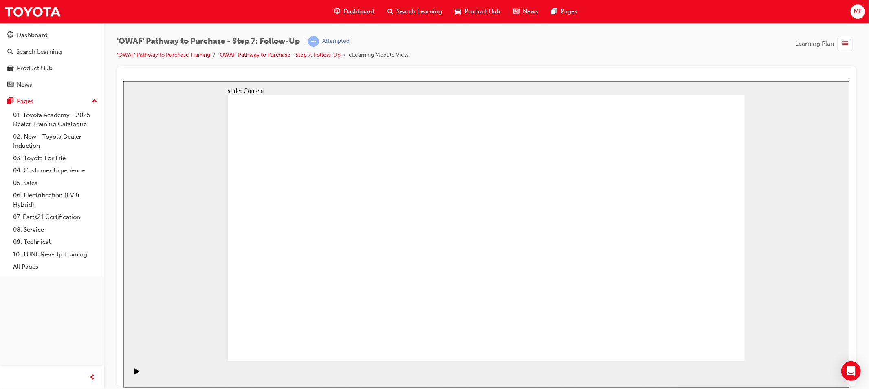
click at [649, 48] on div "'OWAF' Pathway to Purchase - Step 7: Follow-Up | Attempted 'OWAF' Pathway to Pu…" at bounding box center [486, 51] width 739 height 31
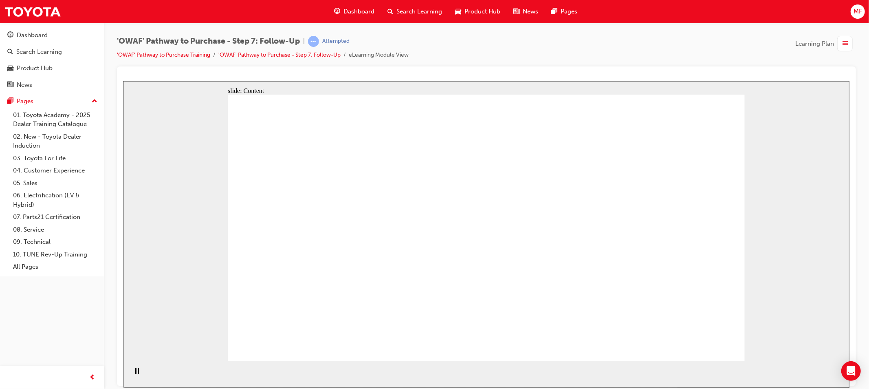
drag, startPoint x: 283, startPoint y: 219, endPoint x: 278, endPoint y: 216, distance: 6.0
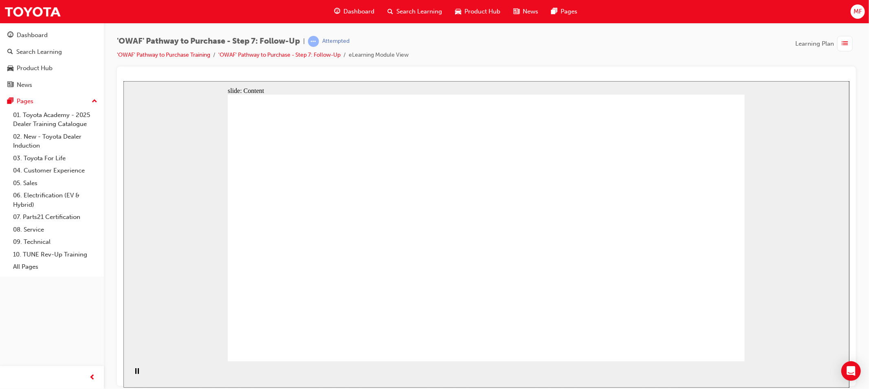
drag, startPoint x: 304, startPoint y: 181, endPoint x: 355, endPoint y: 167, distance: 53.0
drag, startPoint x: 534, startPoint y: 171, endPoint x: 626, endPoint y: 184, distance: 92.2
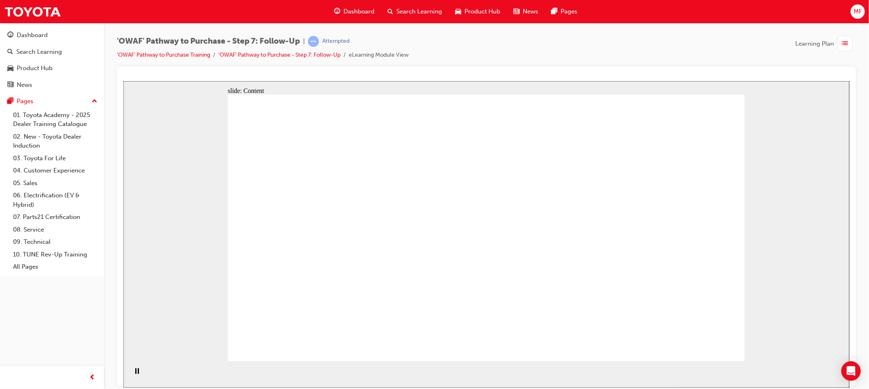
drag, startPoint x: 640, startPoint y: 201, endPoint x: 648, endPoint y: 224, distance: 24.8
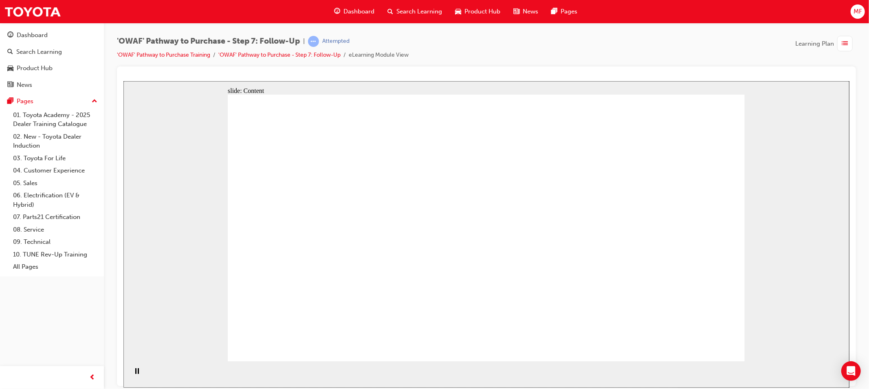
click at [767, 142] on div "slide: Content Rectangle 1 Benefits of Follow-Up methods Various communication …" at bounding box center [486, 234] width 726 height 307
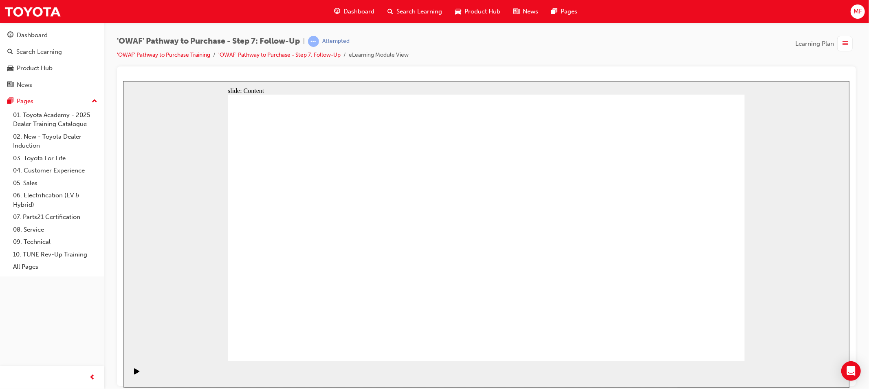
drag, startPoint x: 314, startPoint y: 178, endPoint x: 319, endPoint y: 179, distance: 5.0
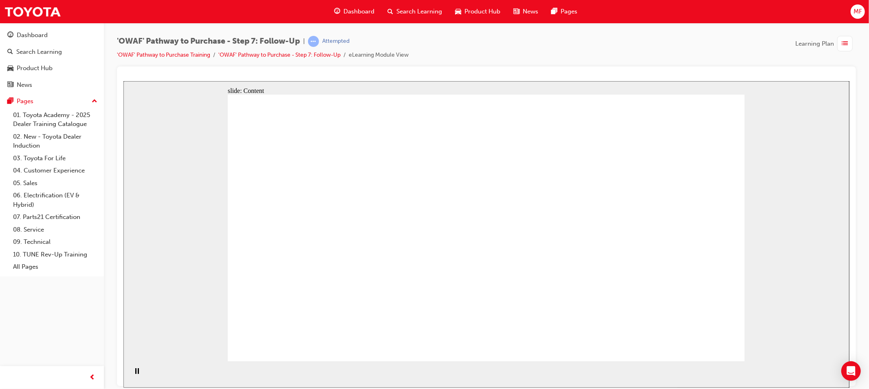
drag, startPoint x: 377, startPoint y: 166, endPoint x: 485, endPoint y: 168, distance: 108.8
drag, startPoint x: 490, startPoint y: 168, endPoint x: 630, endPoint y: 177, distance: 139.7
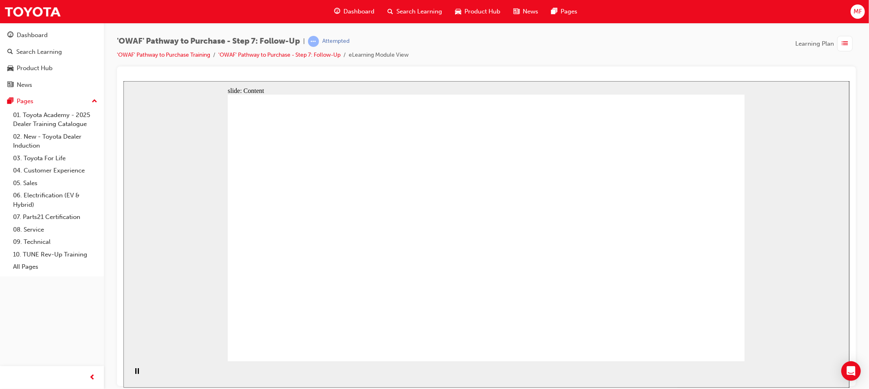
drag, startPoint x: 699, startPoint y: 180, endPoint x: 540, endPoint y: 175, distance: 158.6
drag, startPoint x: 250, startPoint y: 179, endPoint x: 270, endPoint y: 174, distance: 20.2
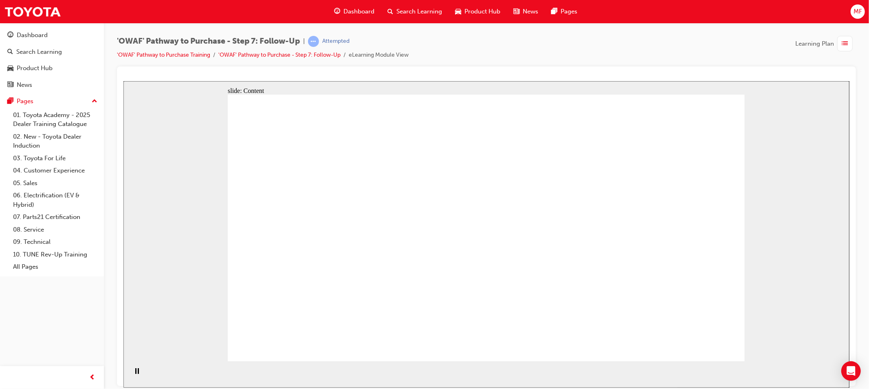
drag, startPoint x: 480, startPoint y: 165, endPoint x: 491, endPoint y: 167, distance: 11.1
drag, startPoint x: 620, startPoint y: 164, endPoint x: 659, endPoint y: 167, distance: 39.7
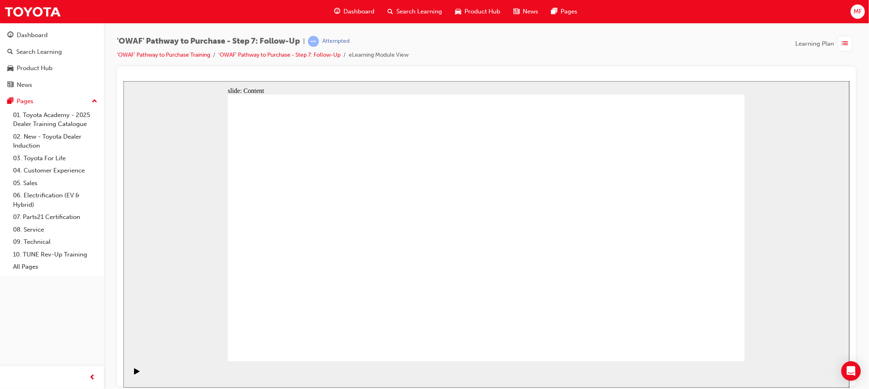
drag, startPoint x: 510, startPoint y: 157, endPoint x: 514, endPoint y: 167, distance: 10.4
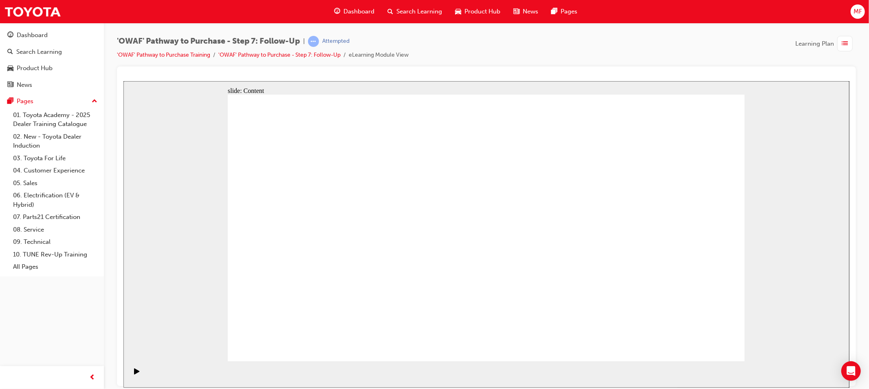
drag, startPoint x: 514, startPoint y: 238, endPoint x: 523, endPoint y: 245, distance: 10.7
drag, startPoint x: 518, startPoint y: 255, endPoint x: 518, endPoint y: 263, distance: 7.7
drag, startPoint x: 514, startPoint y: 273, endPoint x: 510, endPoint y: 293, distance: 21.2
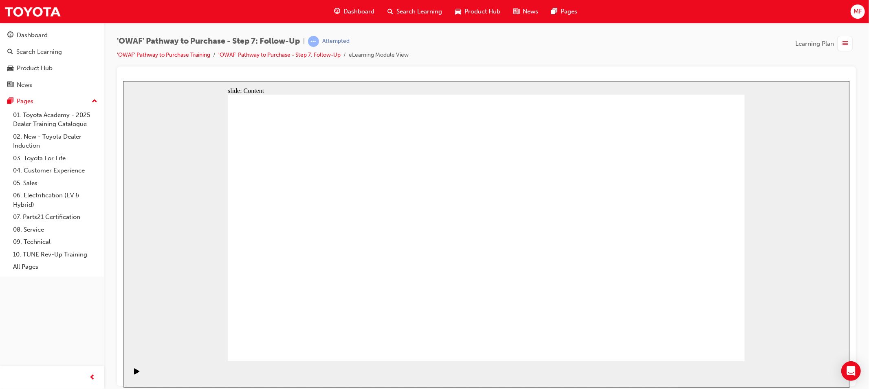
drag, startPoint x: 352, startPoint y: 279, endPoint x: 367, endPoint y: 281, distance: 15.2
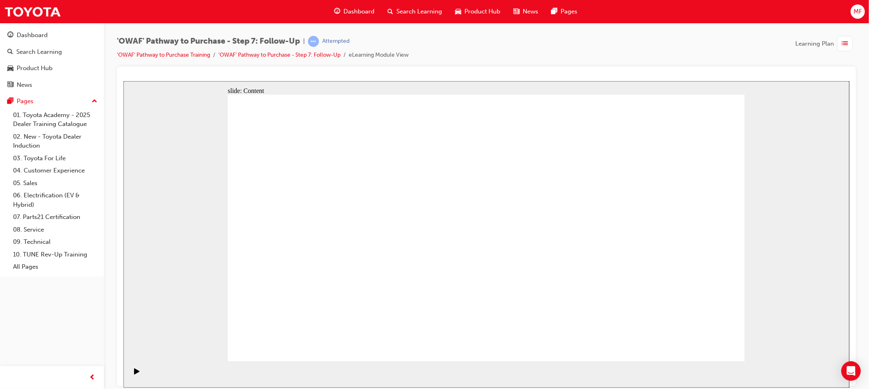
drag, startPoint x: 493, startPoint y: 181, endPoint x: 477, endPoint y: 138, distance: 45.4
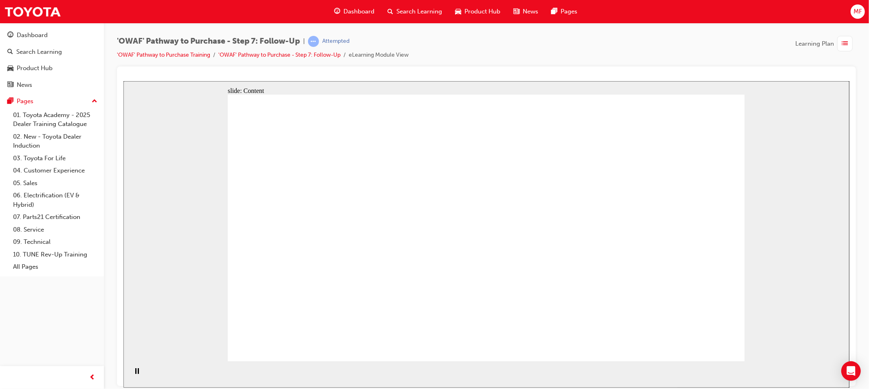
drag, startPoint x: 615, startPoint y: 164, endPoint x: 620, endPoint y: 172, distance: 9.5
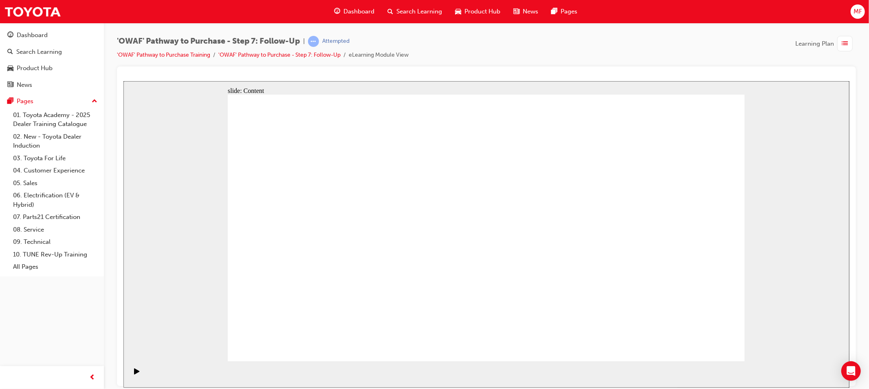
drag, startPoint x: 682, startPoint y: 341, endPoint x: 699, endPoint y: 342, distance: 17.5
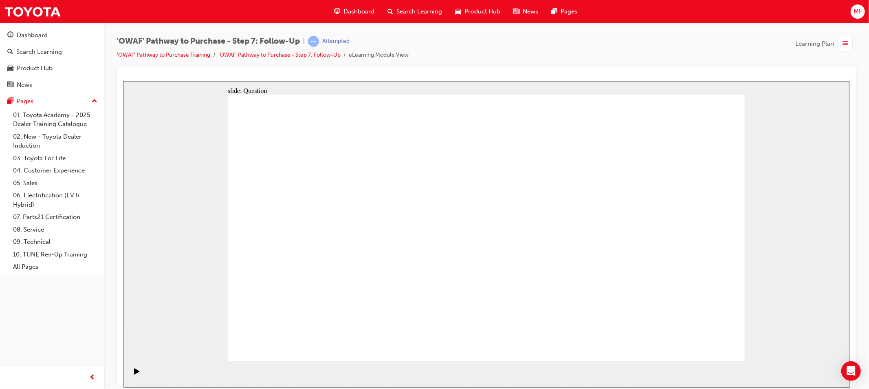
radio input "true"
drag, startPoint x: 412, startPoint y: 306, endPoint x: 511, endPoint y: 206, distance: 140.4
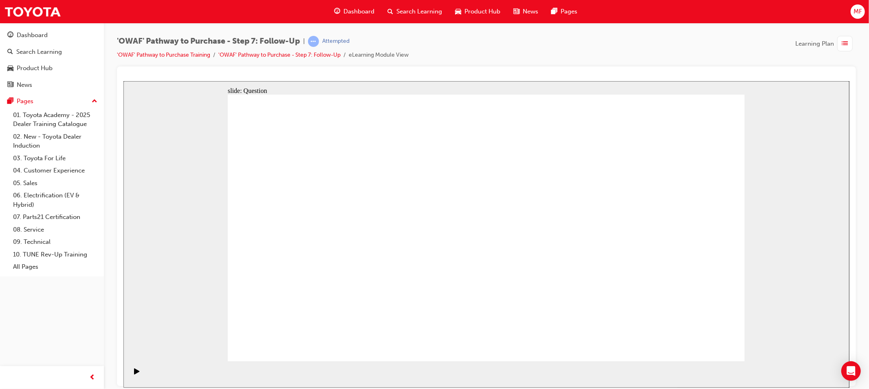
drag, startPoint x: 511, startPoint y: 331, endPoint x: 410, endPoint y: 229, distance: 142.7
drag, startPoint x: 390, startPoint y: 330, endPoint x: 408, endPoint y: 261, distance: 71.7
drag, startPoint x: 382, startPoint y: 247, endPoint x: 354, endPoint y: 319, distance: 77.3
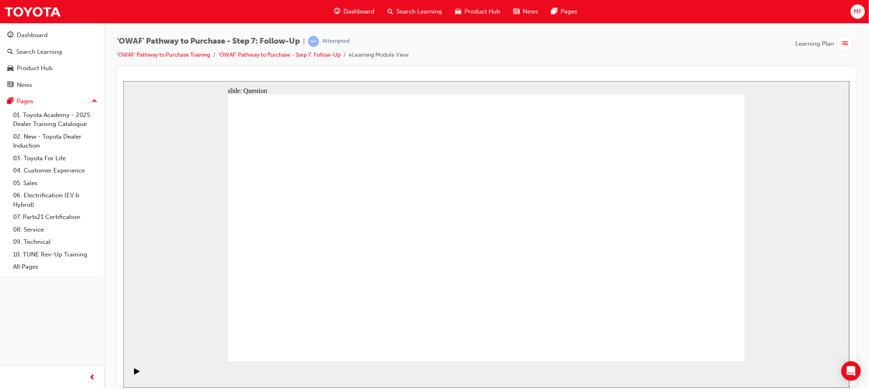
drag, startPoint x: 596, startPoint y: 297, endPoint x: 423, endPoint y: 247, distance: 180.2
radio input "true"
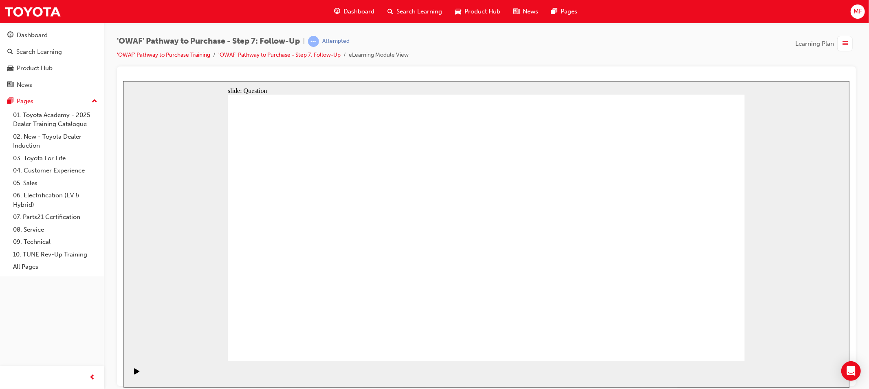
radio input "true"
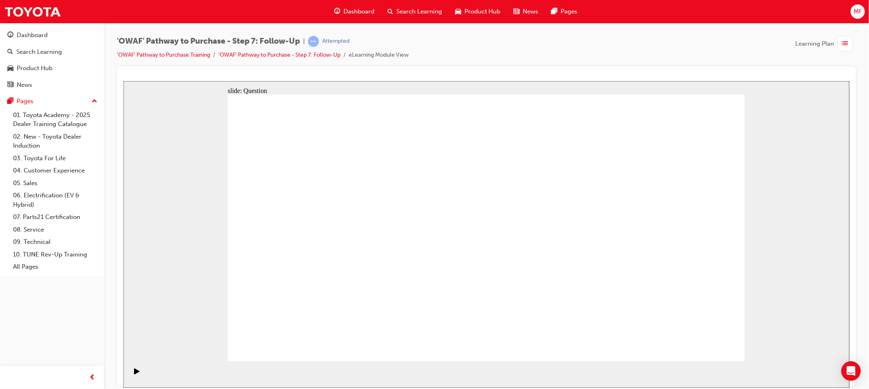
radio input "true"
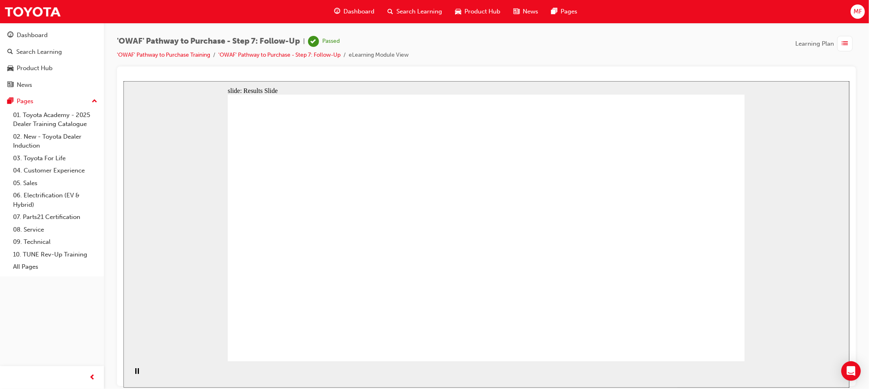
click at [355, 5] on div "Dashboard" at bounding box center [354, 11] width 53 height 17
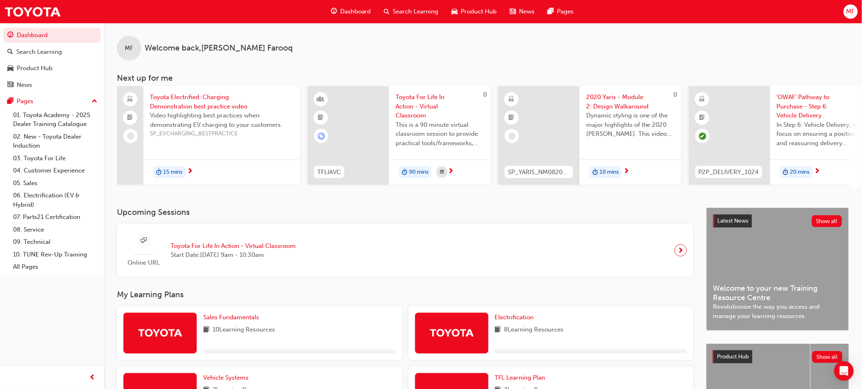
click at [355, 5] on div "Dashboard" at bounding box center [350, 11] width 53 height 17
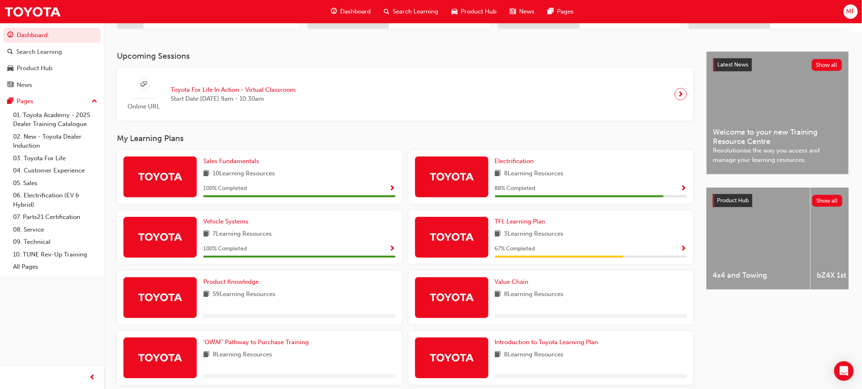
scroll to position [181, 0]
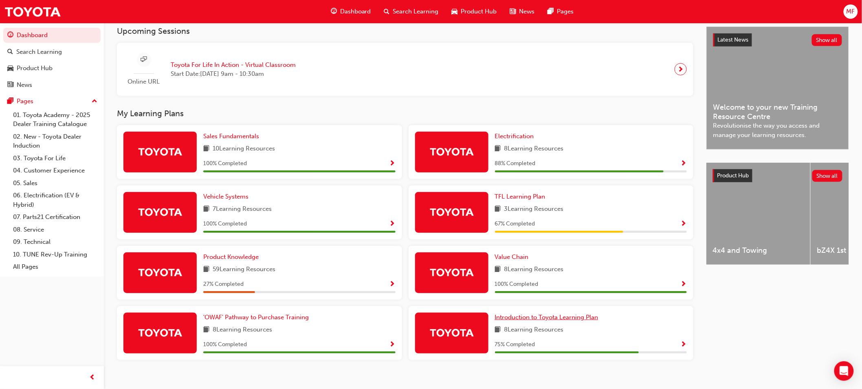
click at [579, 321] on span "Introduction to Toyota Learning Plan" at bounding box center [547, 316] width 104 height 7
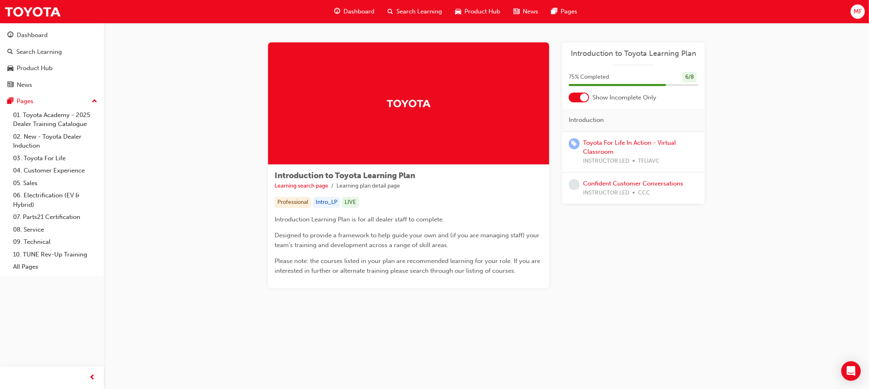
click at [585, 98] on div at bounding box center [584, 97] width 8 height 8
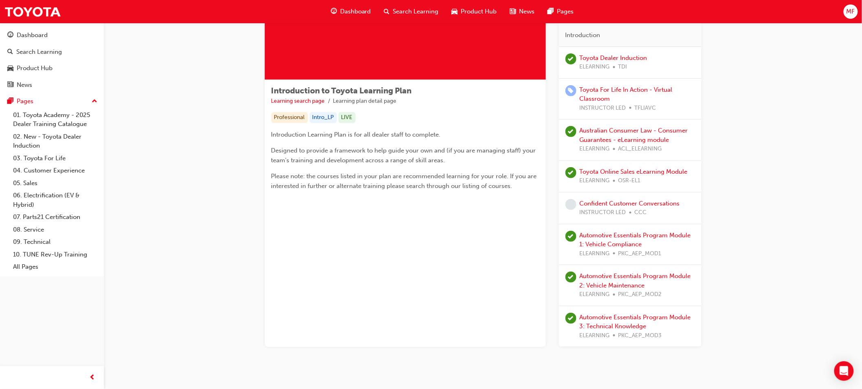
scroll to position [102, 0]
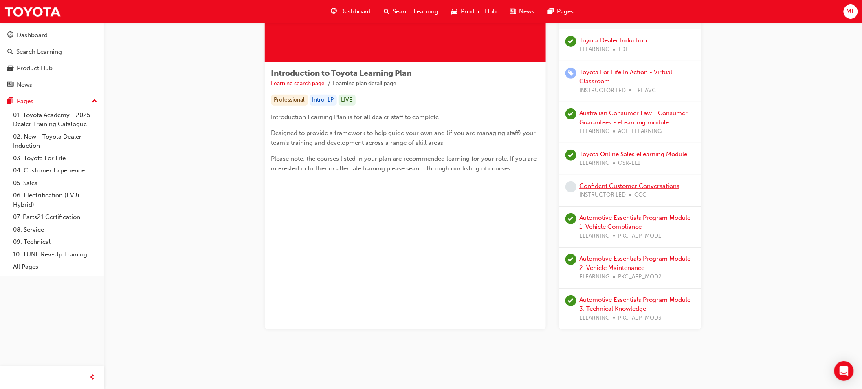
click at [615, 185] on link "Confident Customer Conversations" at bounding box center [630, 185] width 100 height 7
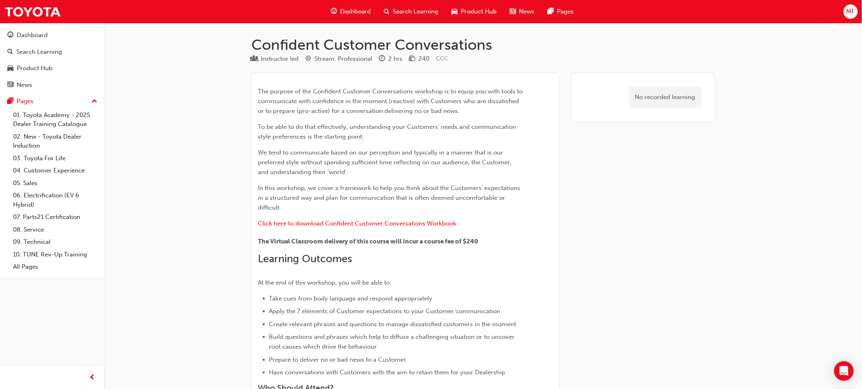
click at [350, 13] on span "Dashboard" at bounding box center [355, 11] width 31 height 9
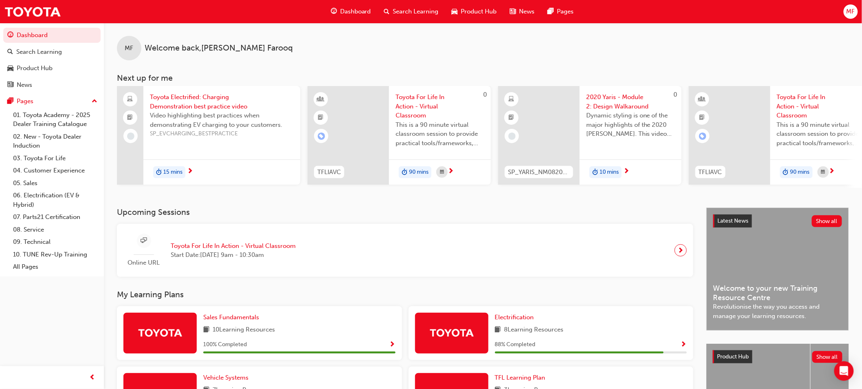
click at [350, 13] on span "Dashboard" at bounding box center [355, 11] width 31 height 9
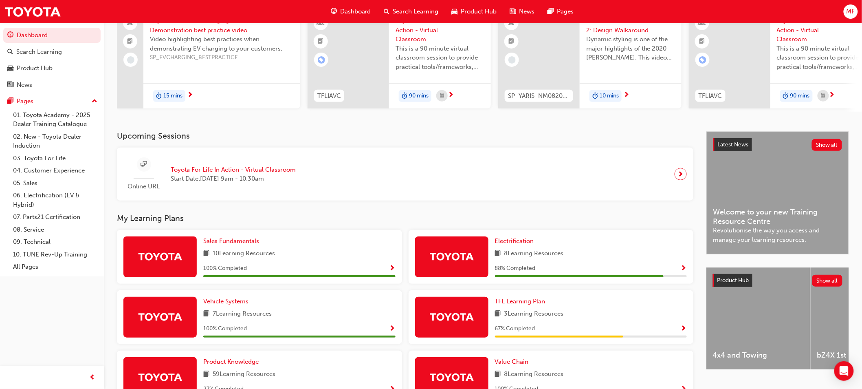
scroll to position [194, 0]
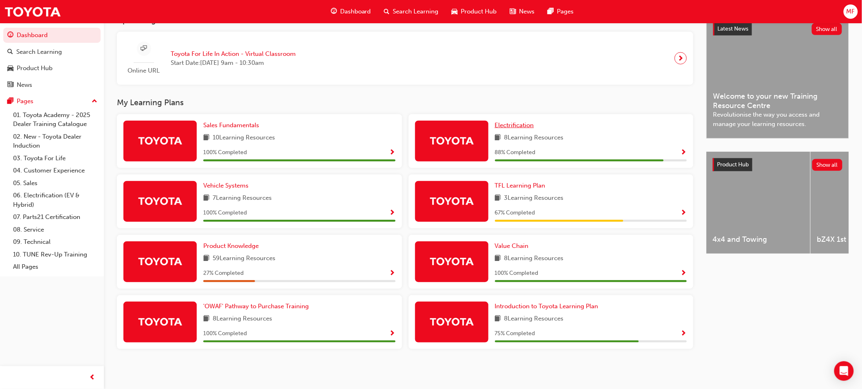
click at [514, 124] on span "Electrification" at bounding box center [514, 124] width 39 height 7
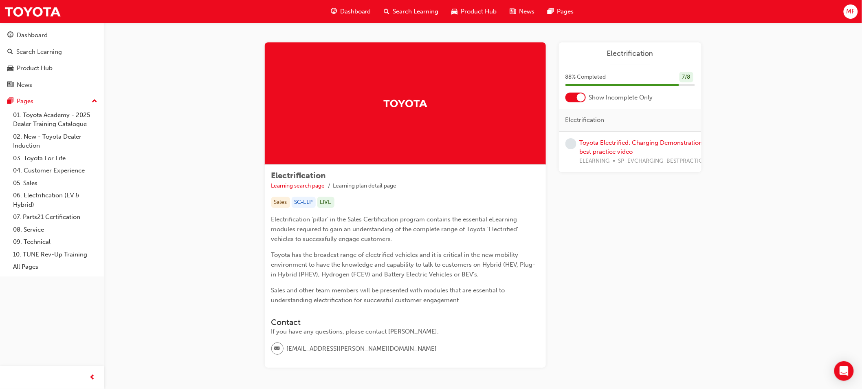
click at [579, 95] on div at bounding box center [581, 97] width 8 height 8
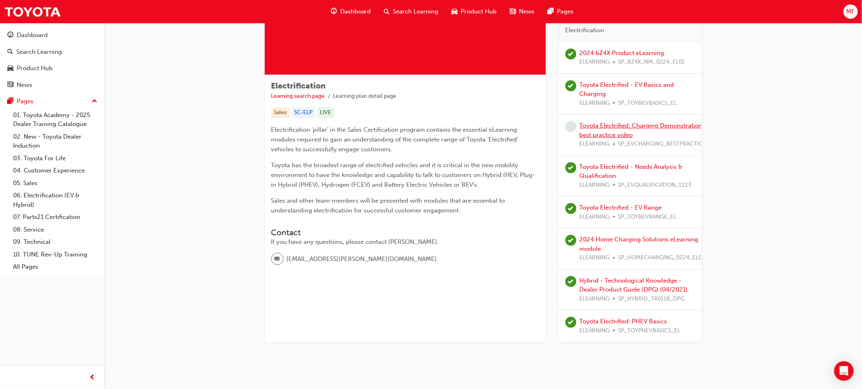
scroll to position [90, 0]
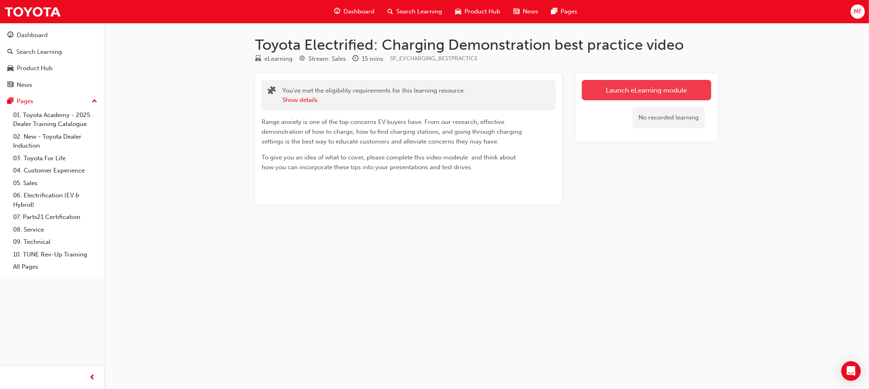
click at [620, 93] on link "Launch eLearning module" at bounding box center [647, 90] width 130 height 20
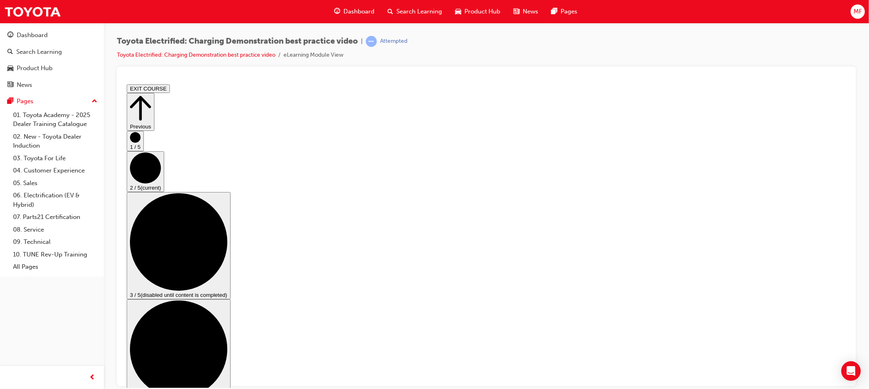
scroll to position [27, 0]
drag, startPoint x: 295, startPoint y: 318, endPoint x: 555, endPoint y: 337, distance: 260.8
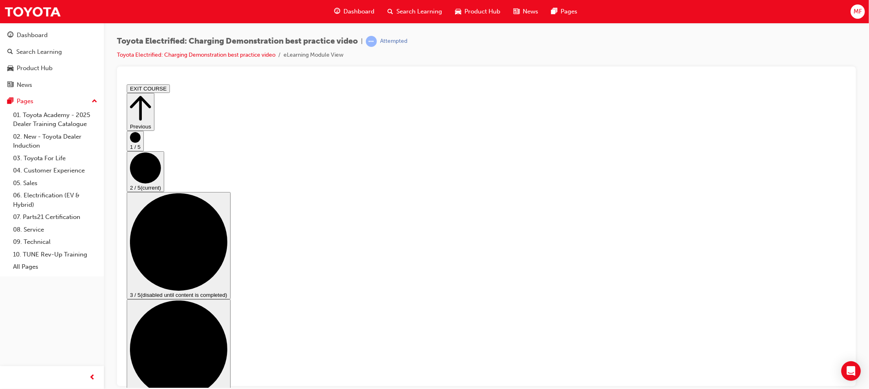
drag, startPoint x: 581, startPoint y: 304, endPoint x: 588, endPoint y: 303, distance: 6.6
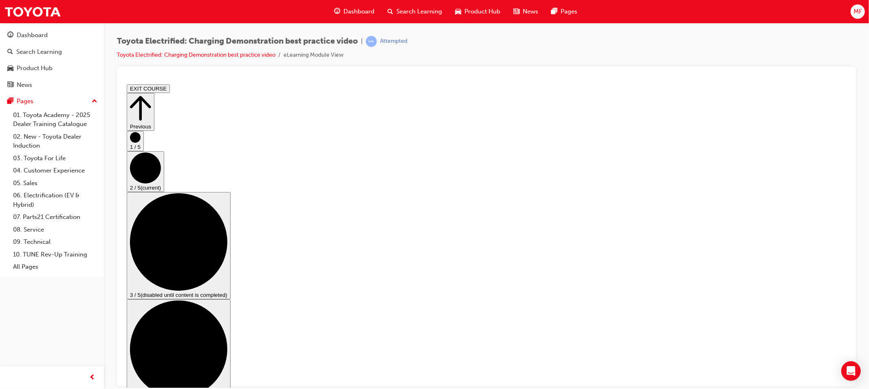
scroll to position [26, 0]
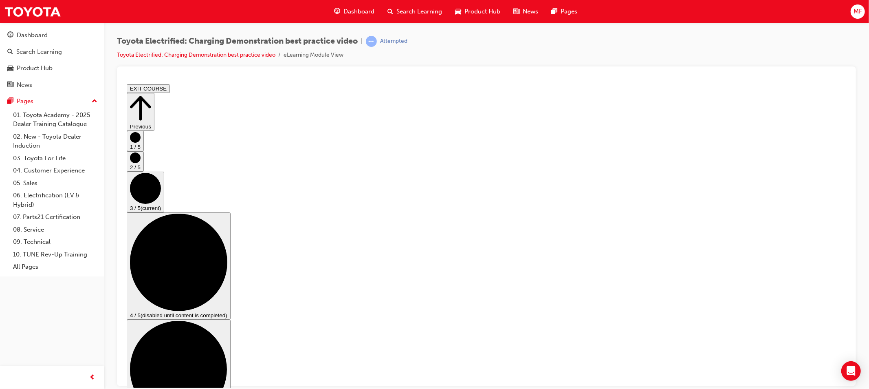
scroll to position [103, 0]
checkbox input "true"
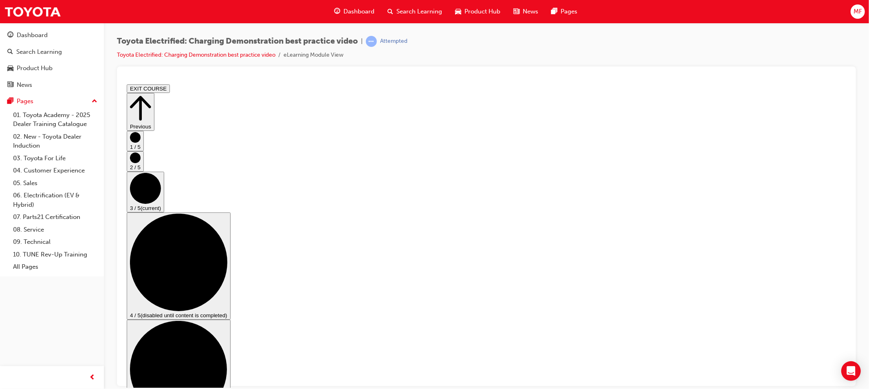
drag, startPoint x: 376, startPoint y: 217, endPoint x: 401, endPoint y: 238, distance: 32.1
checkbox input "true"
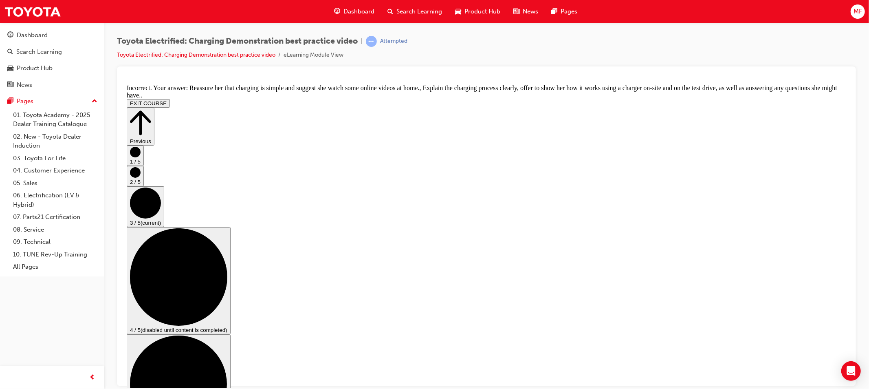
scroll to position [157, 0]
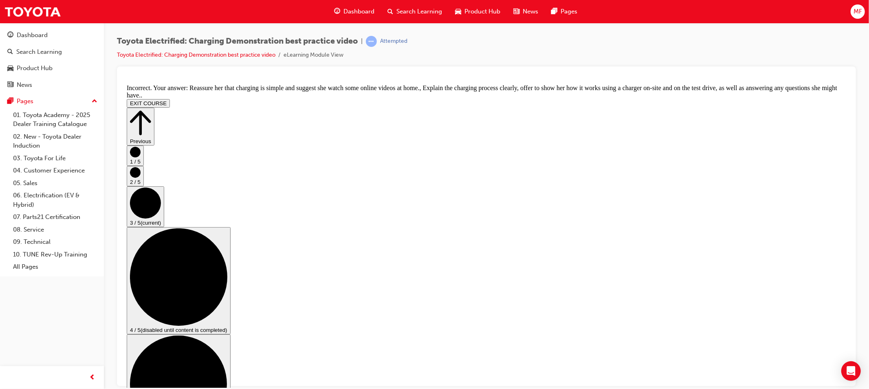
checkbox input "false"
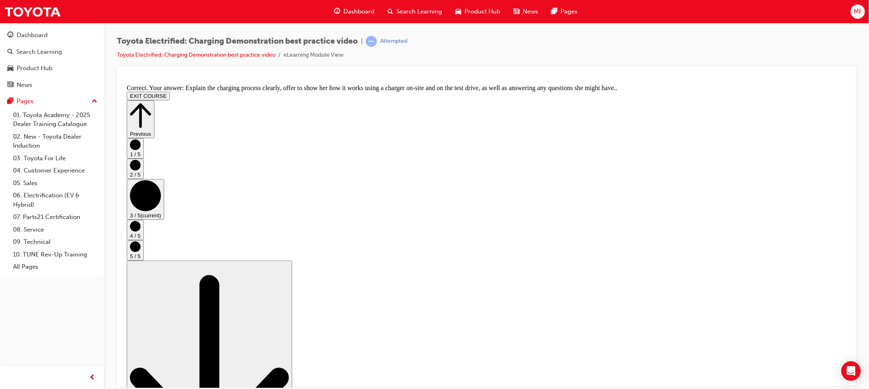
scroll to position [0, 0]
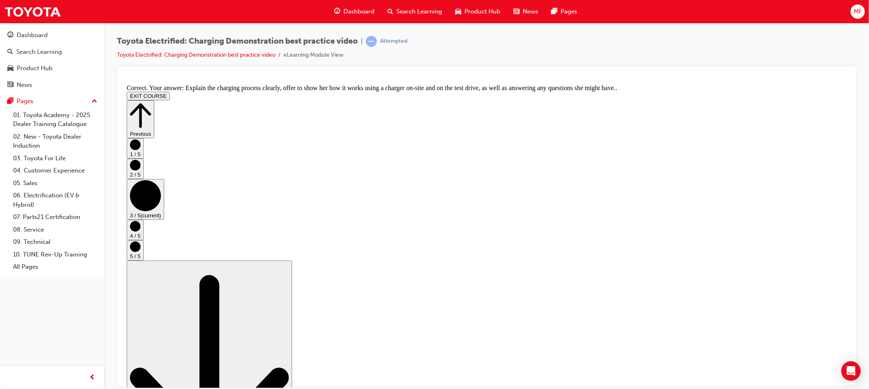
drag, startPoint x: 479, startPoint y: 309, endPoint x: 500, endPoint y: 307, distance: 21.4
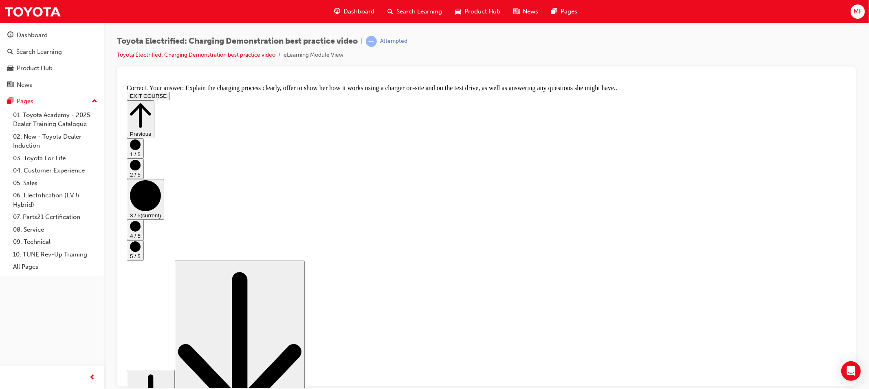
click at [140, 231] on icon "Step controls" at bounding box center [135, 226] width 11 height 11
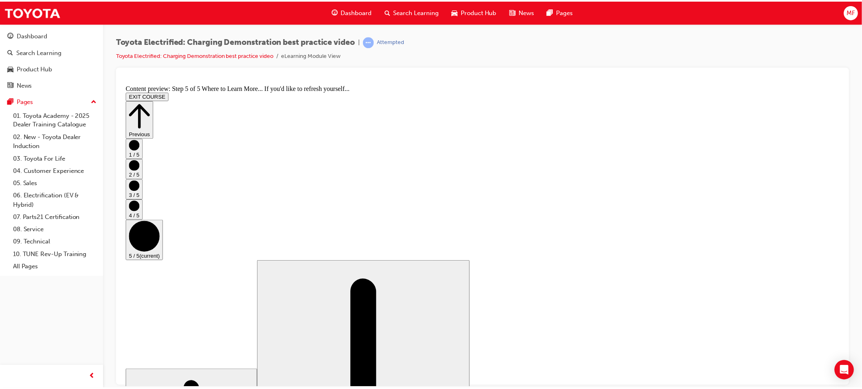
scroll to position [68, 0]
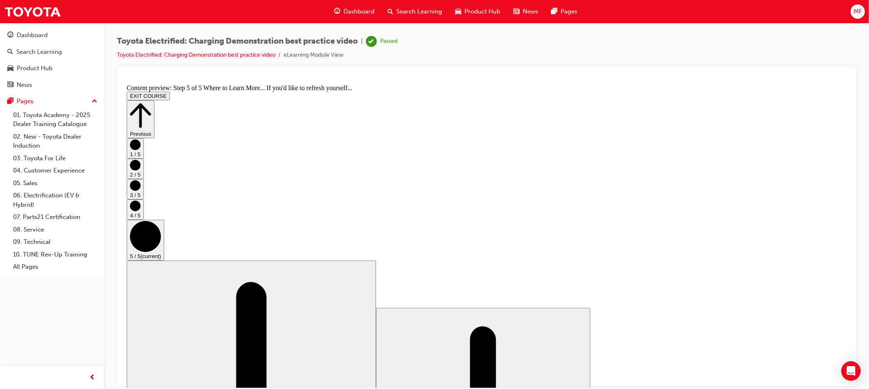
click at [360, 9] on span "Dashboard" at bounding box center [359, 11] width 31 height 9
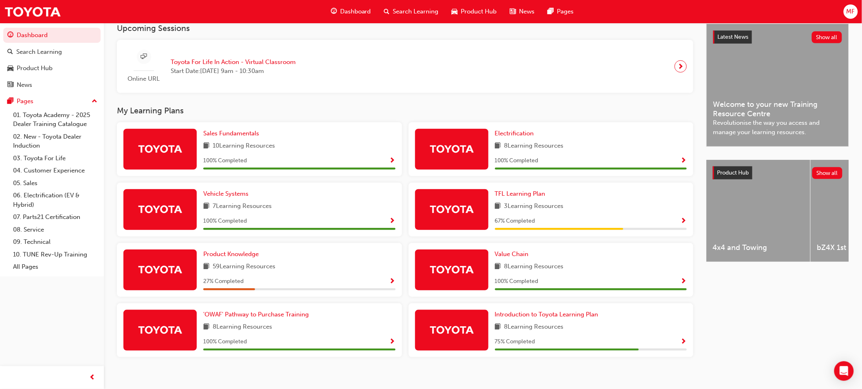
scroll to position [194, 0]
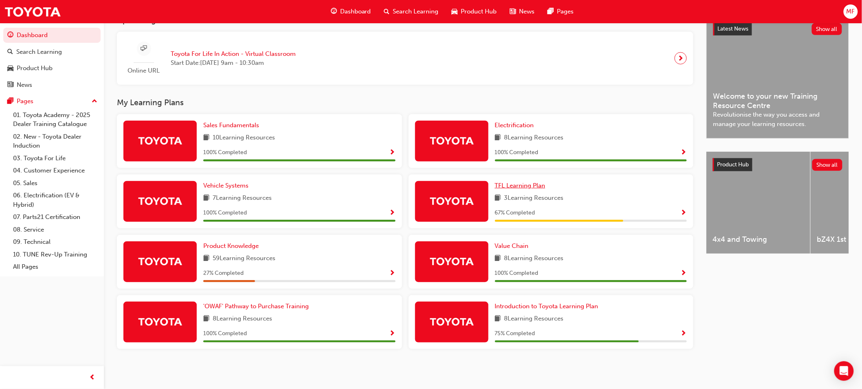
click at [515, 185] on span "TFL Learning Plan" at bounding box center [520, 185] width 51 height 7
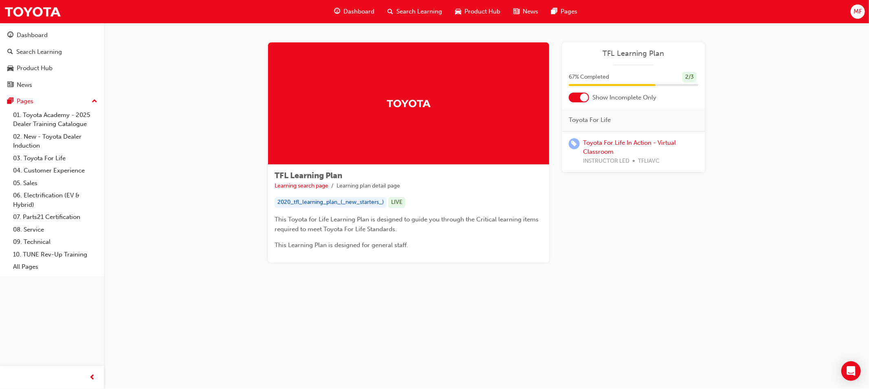
click at [575, 100] on div at bounding box center [579, 98] width 20 height 10
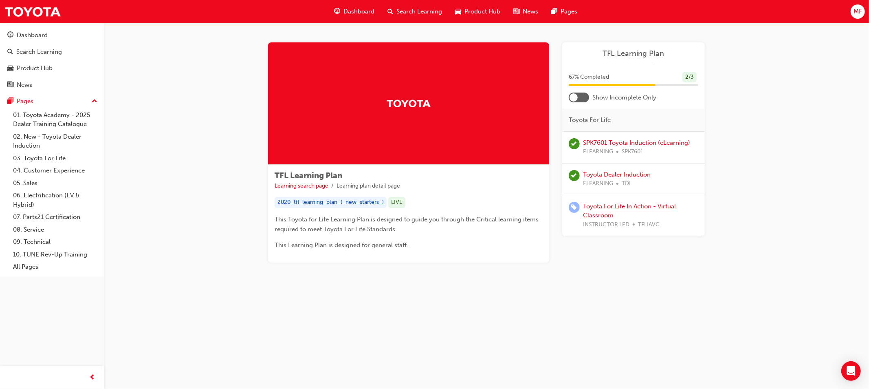
click at [602, 211] on link "Toyota For Life In Action - Virtual Classroom" at bounding box center [629, 211] width 93 height 17
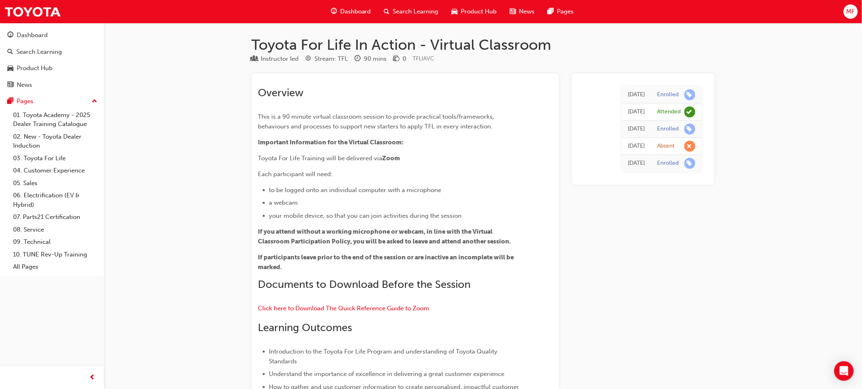
click at [366, 11] on span "Dashboard" at bounding box center [355, 11] width 31 height 9
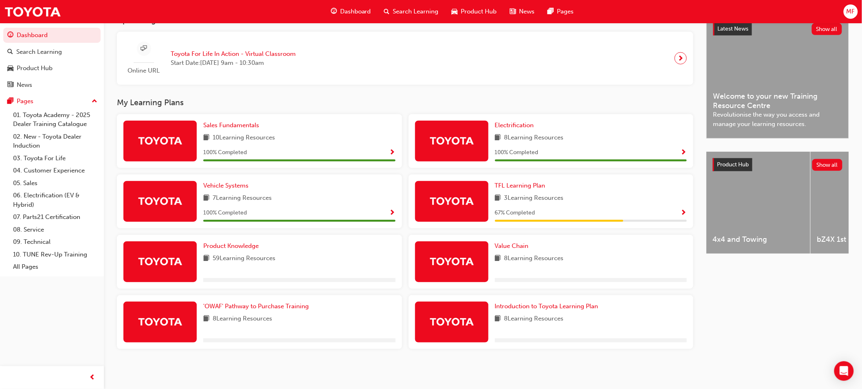
scroll to position [194, 0]
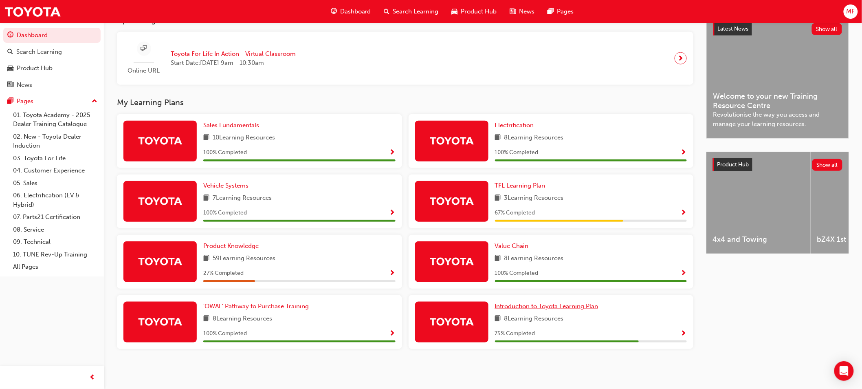
click at [552, 308] on span "Introduction to Toyota Learning Plan" at bounding box center [547, 305] width 104 height 7
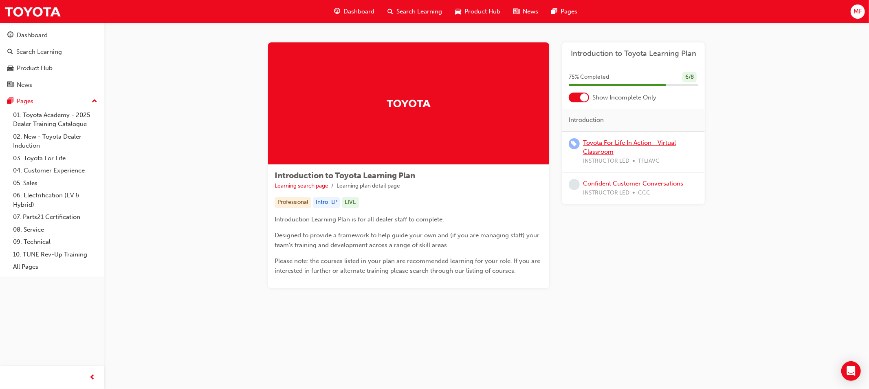
click at [593, 149] on link "Toyota For Life In Action - Virtual Classroom" at bounding box center [629, 147] width 93 height 17
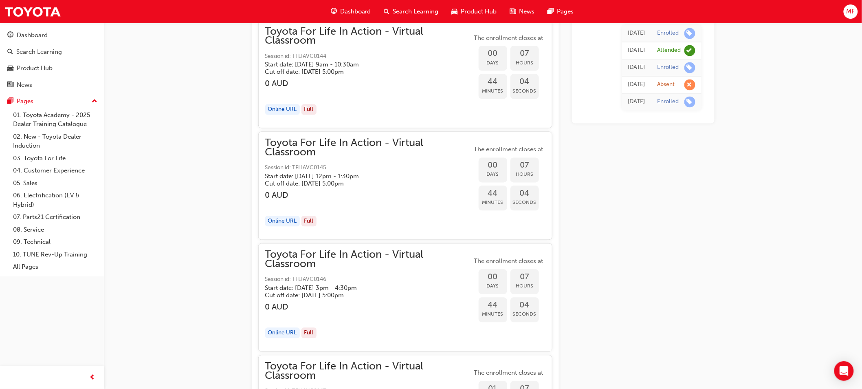
scroll to position [646, 0]
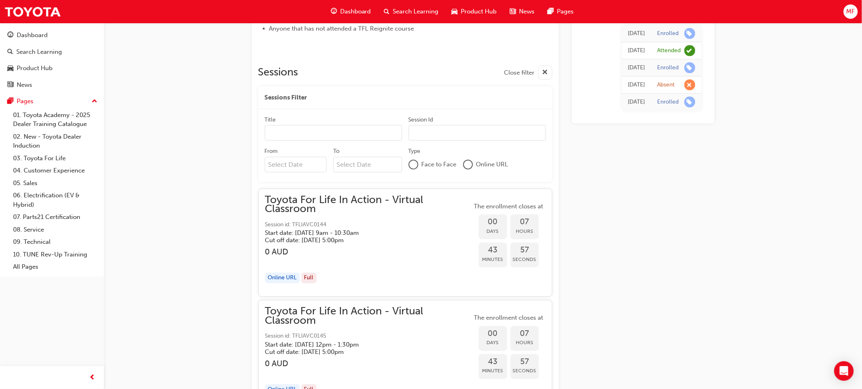
scroll to position [465, 0]
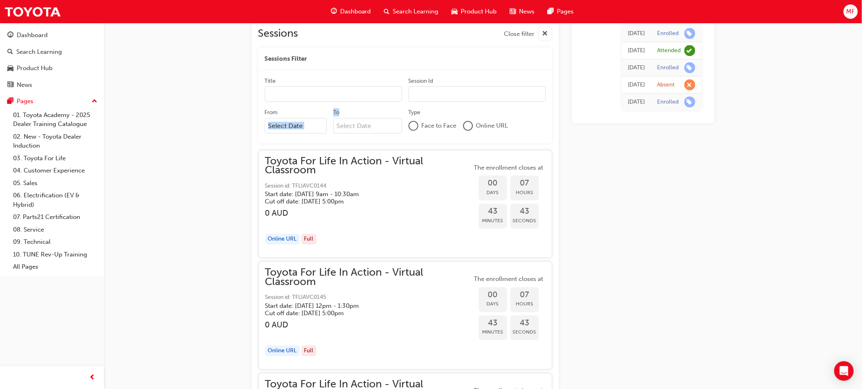
scroll to position [511, 0]
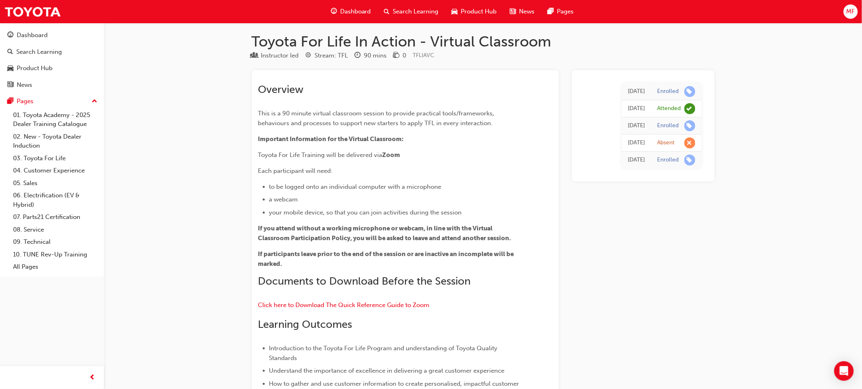
scroll to position [0, 0]
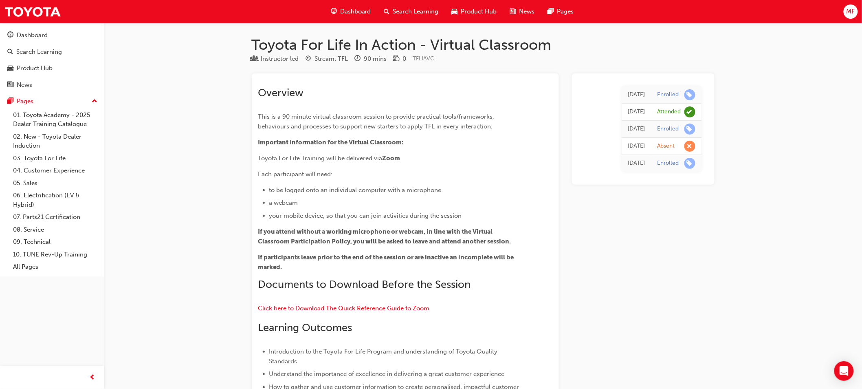
click at [352, 9] on span "Dashboard" at bounding box center [355, 11] width 31 height 9
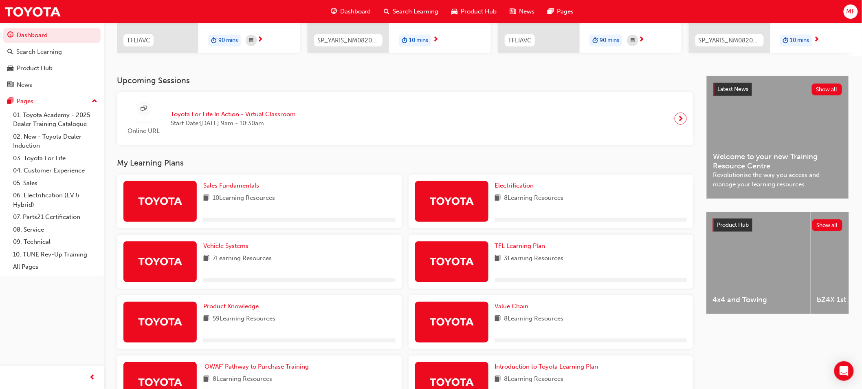
scroll to position [194, 0]
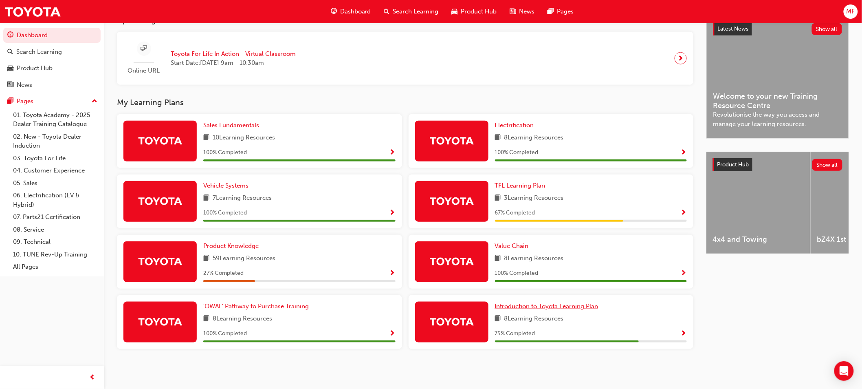
click at [536, 306] on span "Introduction to Toyota Learning Plan" at bounding box center [547, 305] width 104 height 7
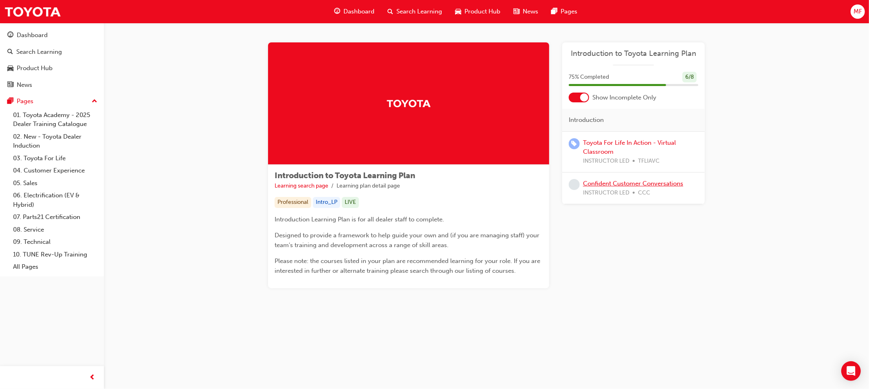
click at [605, 183] on link "Confident Customer Conversations" at bounding box center [633, 183] width 100 height 7
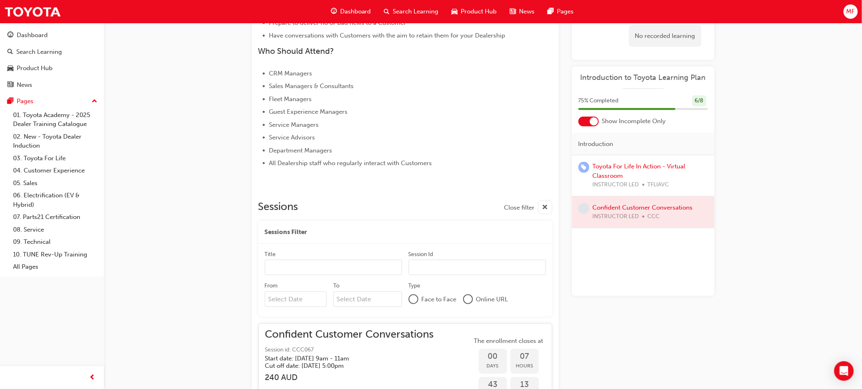
scroll to position [473, 0]
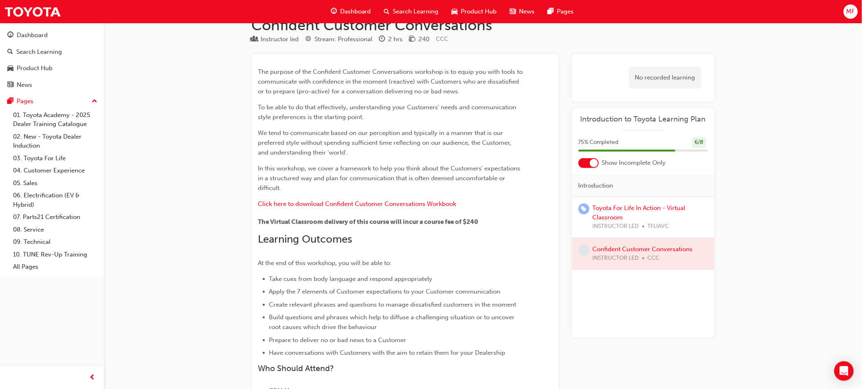
scroll to position [0, 0]
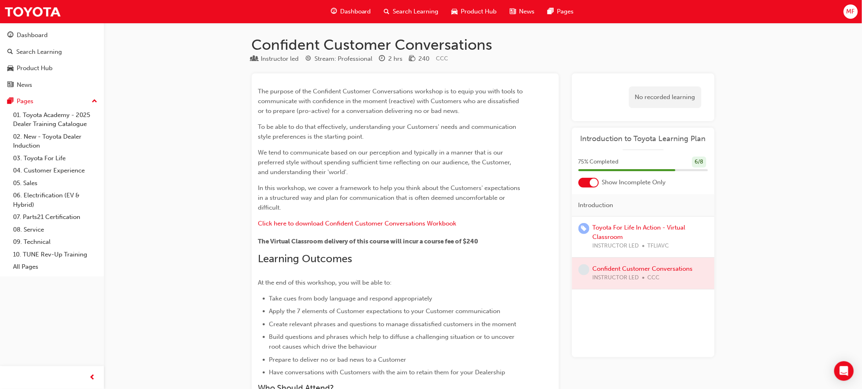
click at [355, 13] on span "Dashboard" at bounding box center [355, 11] width 31 height 9
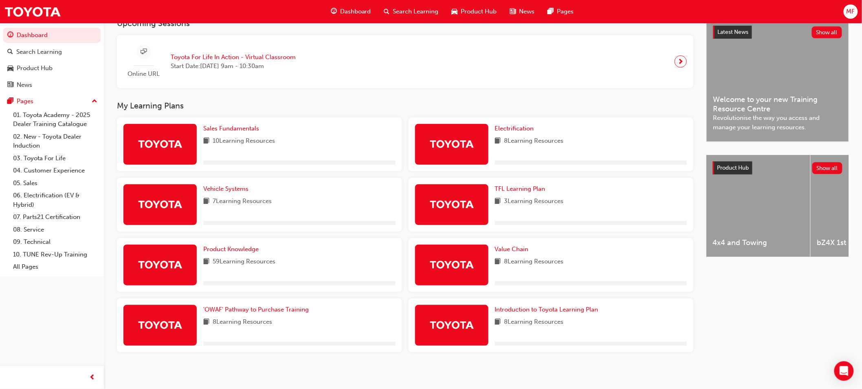
scroll to position [194, 0]
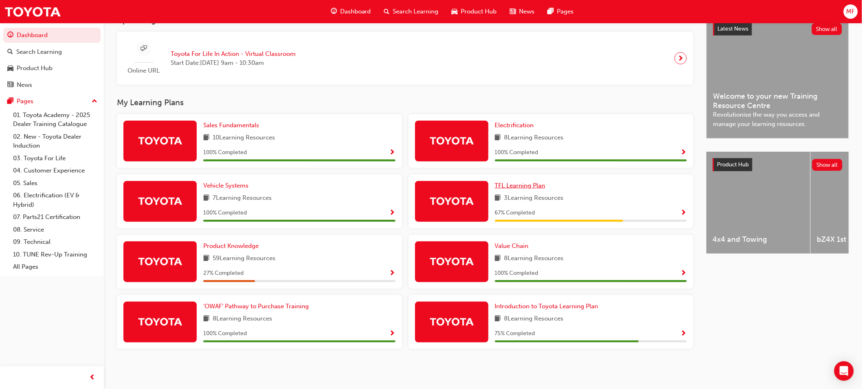
click at [520, 186] on span "TFL Learning Plan" at bounding box center [520, 185] width 51 height 7
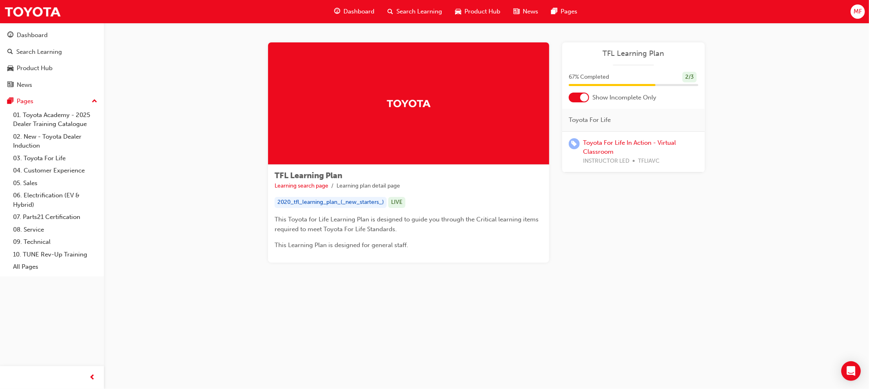
click at [351, 8] on span "Dashboard" at bounding box center [359, 11] width 31 height 9
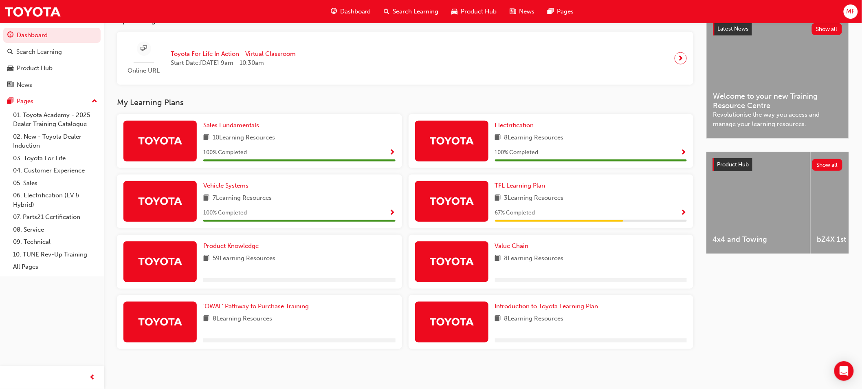
scroll to position [194, 0]
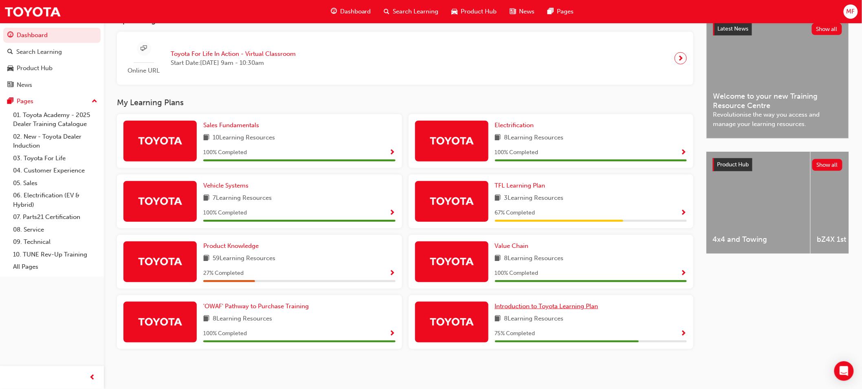
click at [536, 304] on span "Introduction to Toyota Learning Plan" at bounding box center [547, 305] width 104 height 7
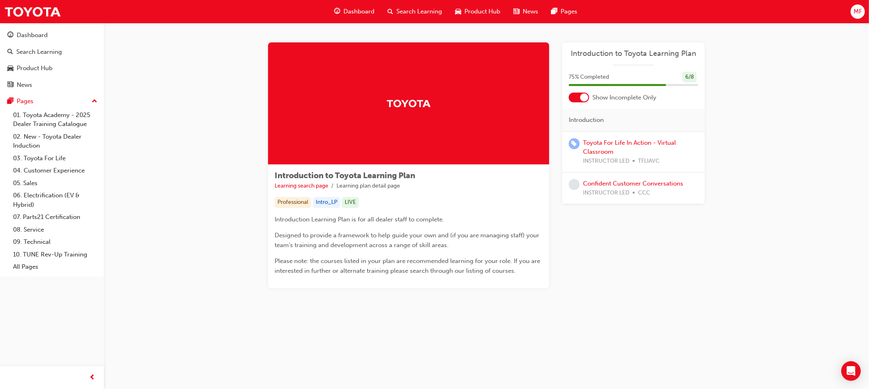
click at [351, 6] on div "Dashboard" at bounding box center [354, 11] width 53 height 17
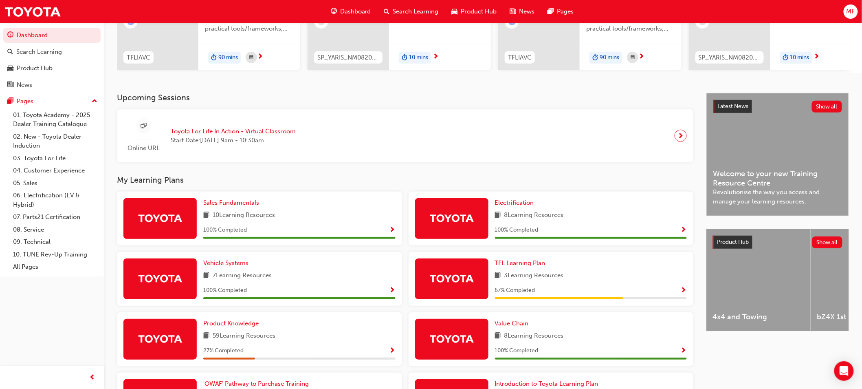
scroll to position [104, 0]
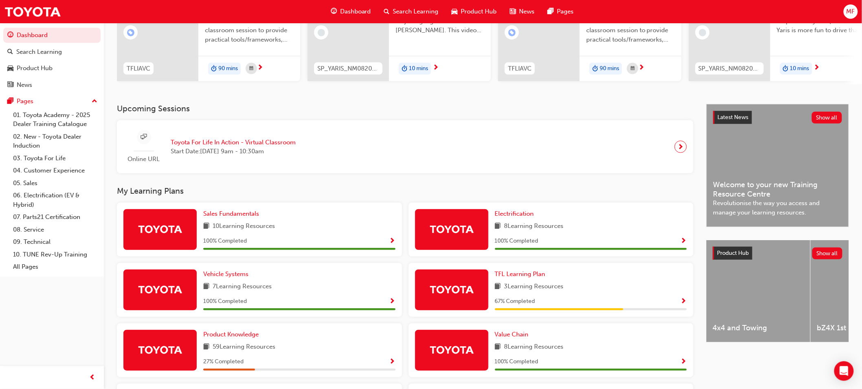
click at [682, 150] on span "next-icon" at bounding box center [681, 146] width 6 height 11
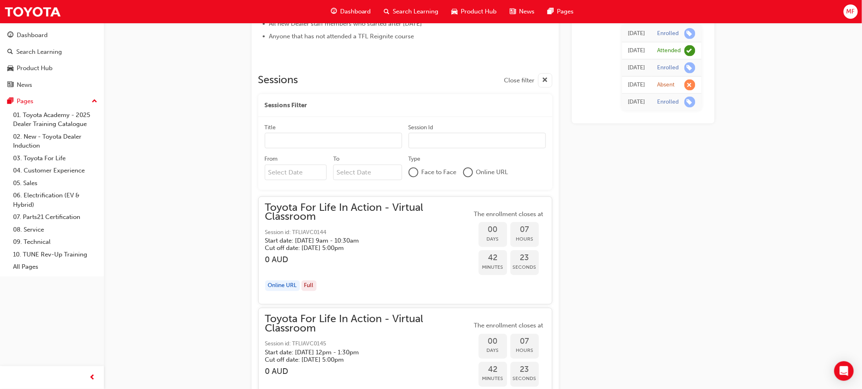
scroll to position [453, 0]
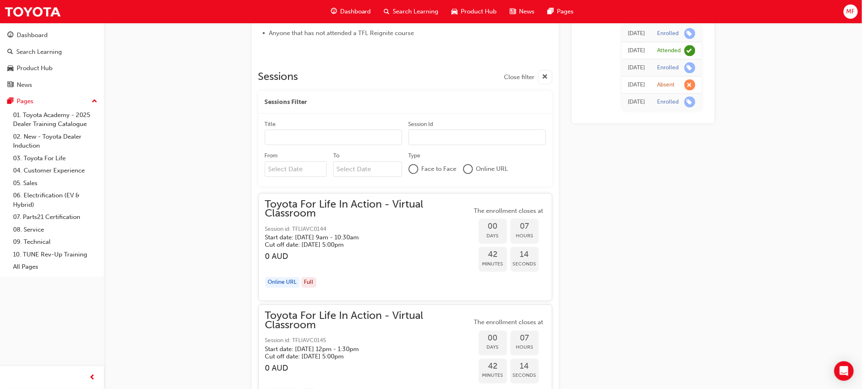
click at [379, 226] on span "Session id: TFLIAVC0144" at bounding box center [368, 229] width 207 height 9
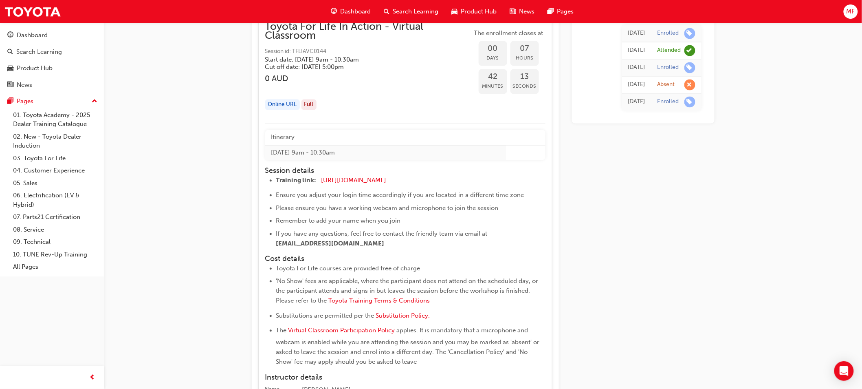
scroll to position [724, 0]
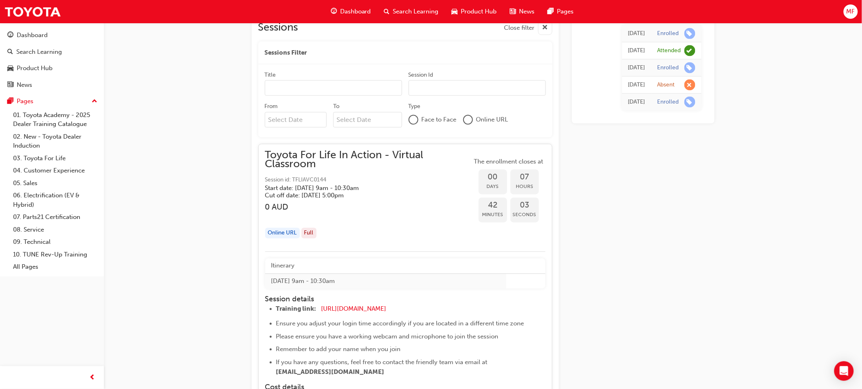
scroll to position [498, 0]
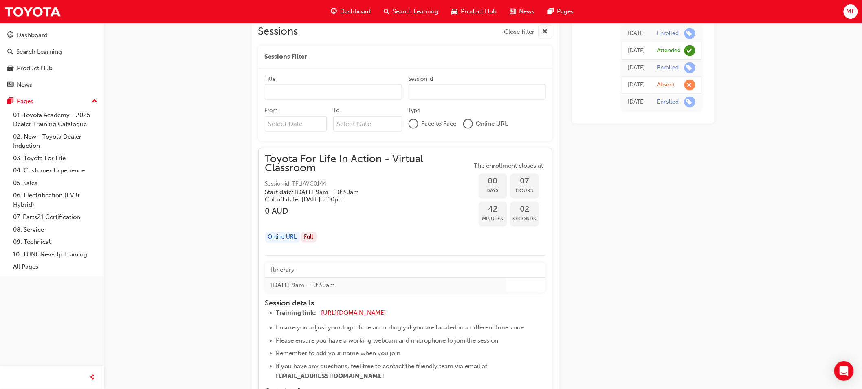
click at [405, 179] on div "Toyota For Life In Action - Virtual Classroom Session id: TFLIAVC0144 Start dat…" at bounding box center [368, 179] width 207 height 49
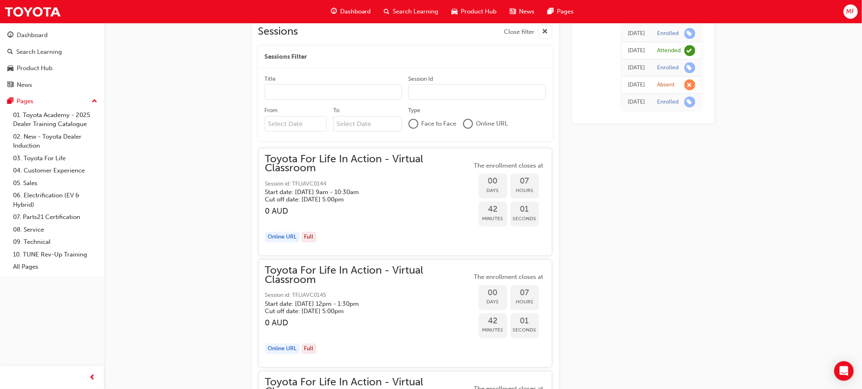
click at [382, 278] on span "Toyota For Life In Action - Virtual Classroom" at bounding box center [368, 275] width 207 height 18
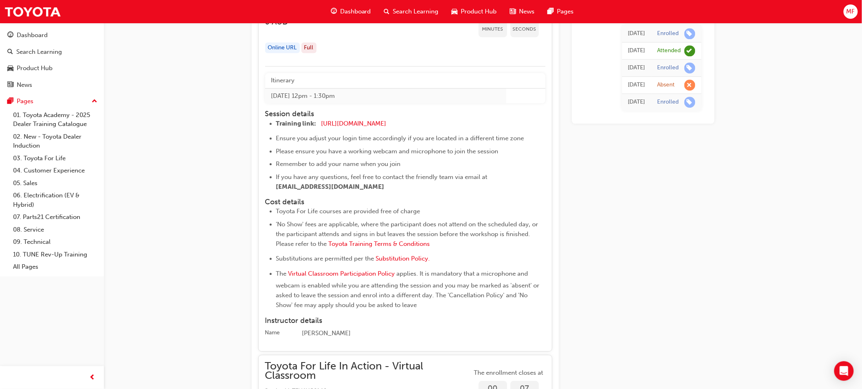
scroll to position [815, 0]
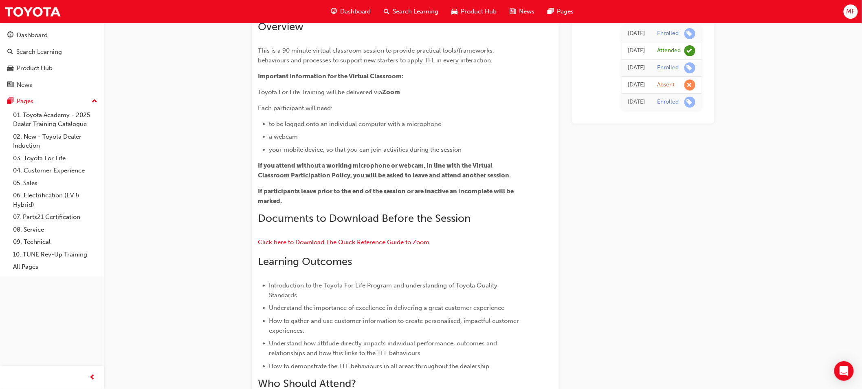
scroll to position [0, 0]
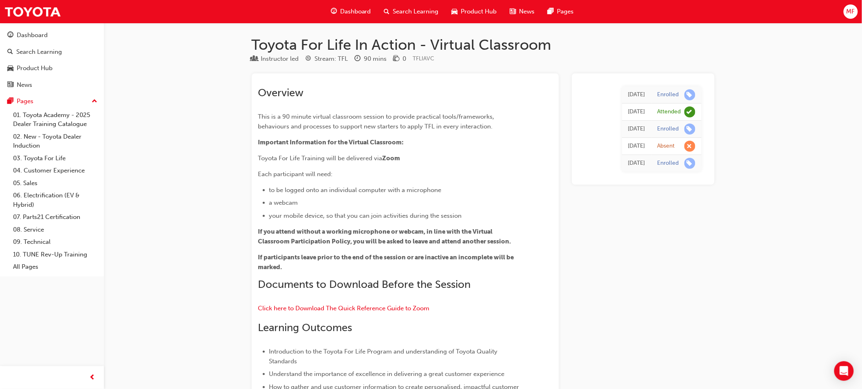
click at [356, 11] on span "Dashboard" at bounding box center [355, 11] width 31 height 9
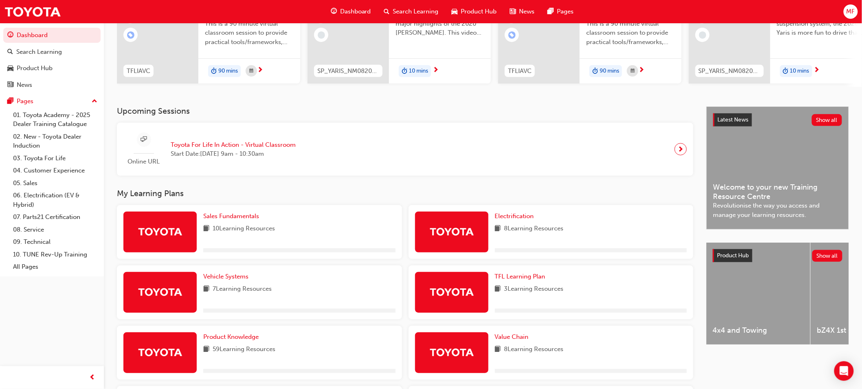
scroll to position [194, 0]
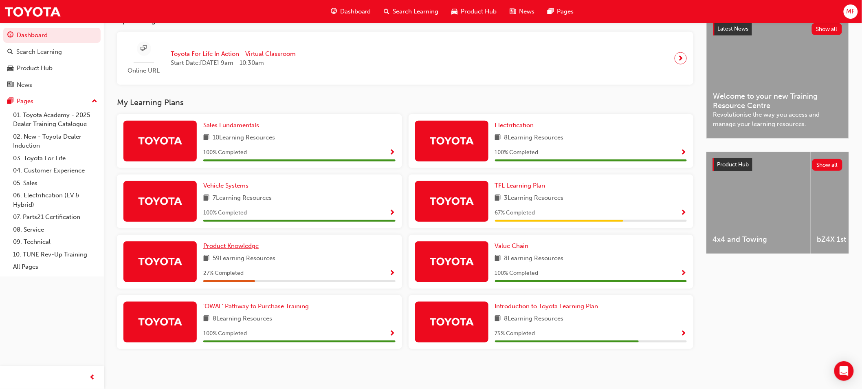
click at [242, 245] on span "Product Knowledge" at bounding box center [230, 245] width 55 height 7
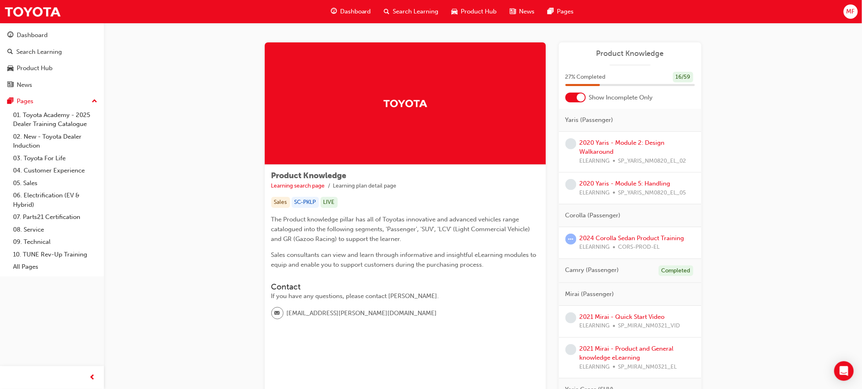
click at [585, 95] on div at bounding box center [576, 98] width 20 height 10
